Goal: Check status: Check status

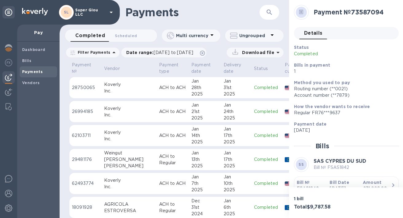
scroll to position [112, 0]
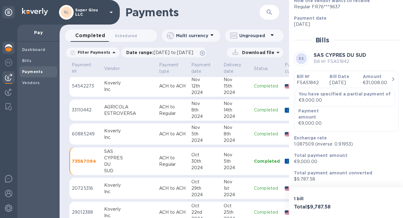
click at [10, 49] on img at bounding box center [8, 47] width 7 height 7
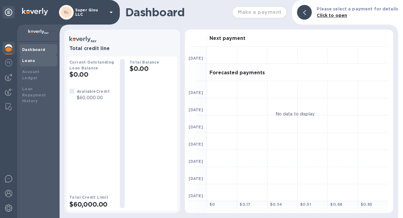
click at [34, 64] on div "Loans" at bounding box center [38, 60] width 37 height 11
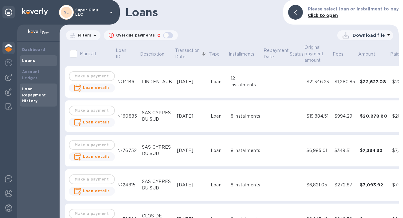
click at [38, 88] on b "Loan Repayment History" at bounding box center [34, 95] width 24 height 17
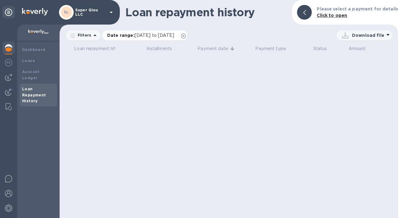
click at [158, 35] on span "[DATE] to [DATE]" at bounding box center [154, 35] width 40 height 5
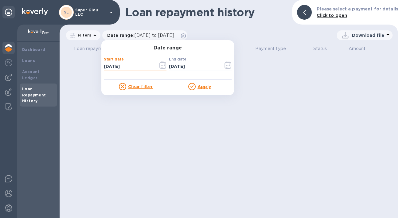
click at [134, 65] on input "[DATE]" at bounding box center [128, 66] width 49 height 9
type input "[DATE]"
click at [201, 87] on u "Apply" at bounding box center [204, 86] width 14 height 5
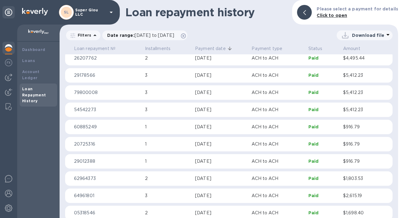
scroll to position [140, 0]
click at [336, 179] on td "Paid" at bounding box center [323, 179] width 35 height 15
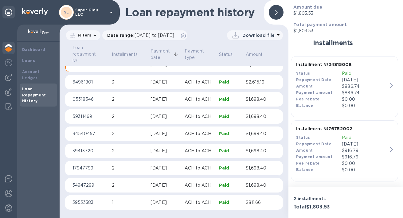
scroll to position [79, 0]
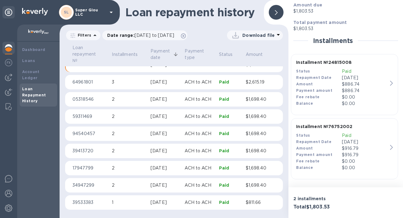
click at [385, 83] on div "$886.74" at bounding box center [365, 84] width 46 height 6
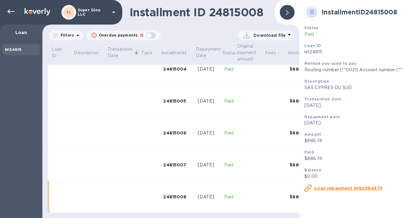
scroll to position [145, 0]
drag, startPoint x: 323, startPoint y: 142, endPoint x: 302, endPoint y: 142, distance: 21.2
click at [302, 142] on div "Amount $886.74" at bounding box center [364, 138] width 124 height 18
copy p "$886.74"
click at [328, 188] on u "Loan repayment №62964373" at bounding box center [348, 188] width 68 height 5
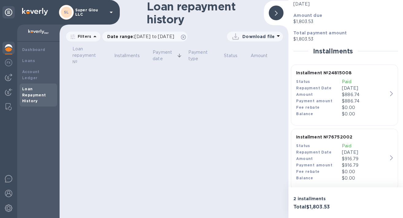
scroll to position [79, 0]
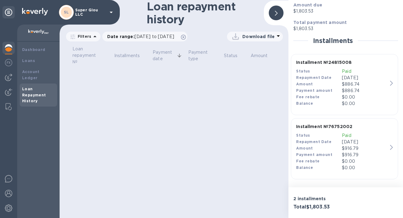
click at [381, 145] on div "$916.79" at bounding box center [365, 148] width 46 height 6
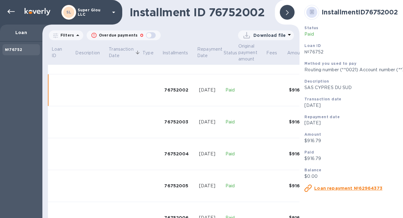
scroll to position [64, 0]
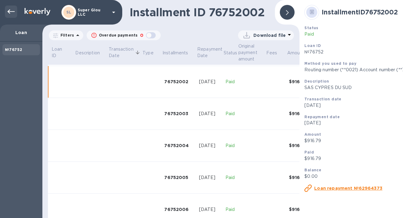
click at [9, 8] on icon at bounding box center [10, 11] width 7 height 7
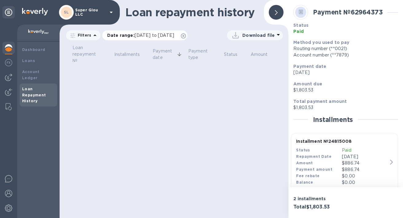
click at [160, 35] on span "[DATE] to [DATE]" at bounding box center [154, 35] width 40 height 5
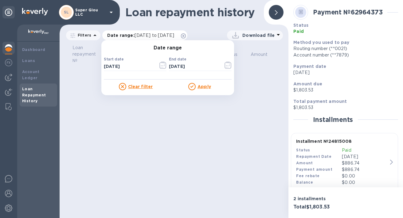
click at [157, 35] on span "[DATE] to [DATE]" at bounding box center [154, 35] width 40 height 5
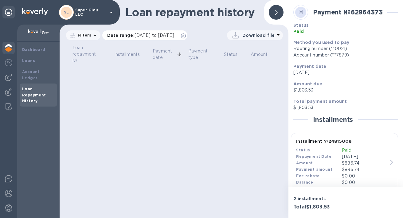
click at [157, 35] on span "[DATE] to [DATE]" at bounding box center [154, 35] width 40 height 5
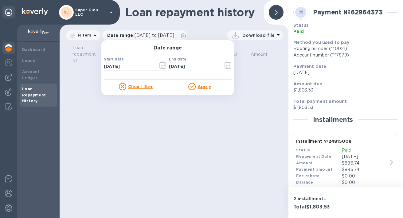
click at [130, 69] on input "[DATE]" at bounding box center [128, 66] width 49 height 9
type input "[DATE]"
click at [203, 86] on u "Apply" at bounding box center [204, 86] width 14 height 5
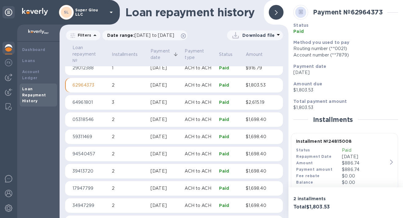
scroll to position [245, 0]
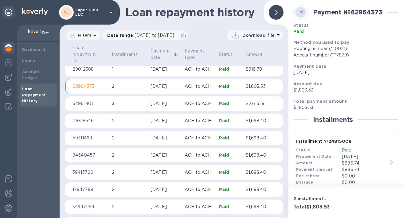
click at [246, 103] on p "$2,615.19" at bounding box center [258, 103] width 25 height 6
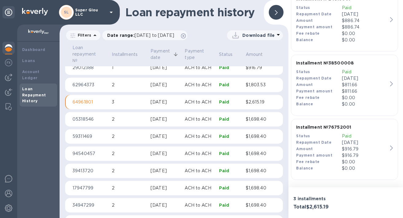
scroll to position [247, 0]
click at [378, 86] on div "$811.66" at bounding box center [365, 85] width 46 height 6
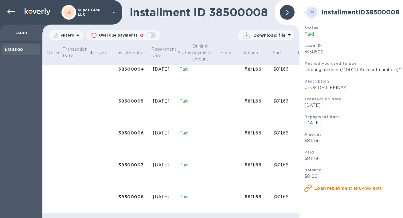
scroll to position [145, 0]
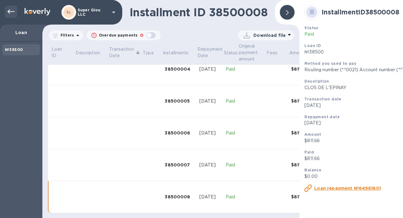
click at [10, 14] on icon at bounding box center [10, 11] width 7 height 7
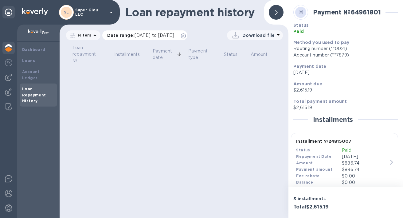
click at [159, 34] on span "[DATE] to [DATE]" at bounding box center [154, 35] width 40 height 5
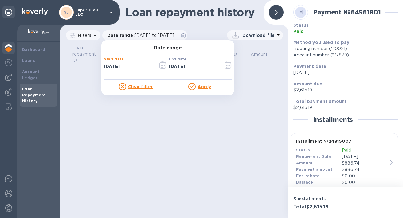
click at [138, 68] on input "[DATE]" at bounding box center [128, 66] width 49 height 9
type input "[DATE]"
click at [200, 85] on u "Apply" at bounding box center [204, 86] width 14 height 5
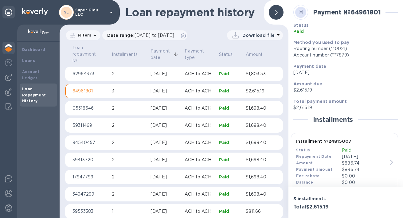
scroll to position [257, 0]
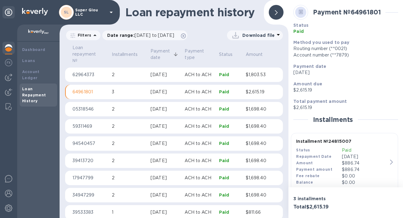
click at [248, 107] on p "$1,698.40" at bounding box center [258, 109] width 25 height 6
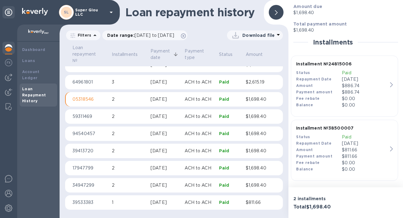
scroll to position [79, 0]
